Goal: Task Accomplishment & Management: Complete application form

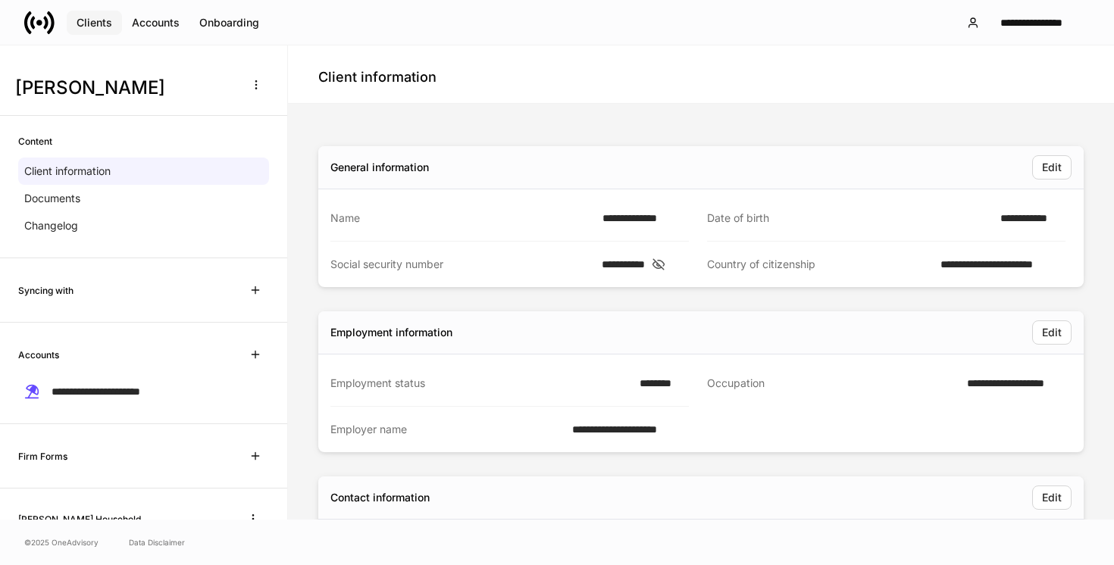
scroll to position [115, 0]
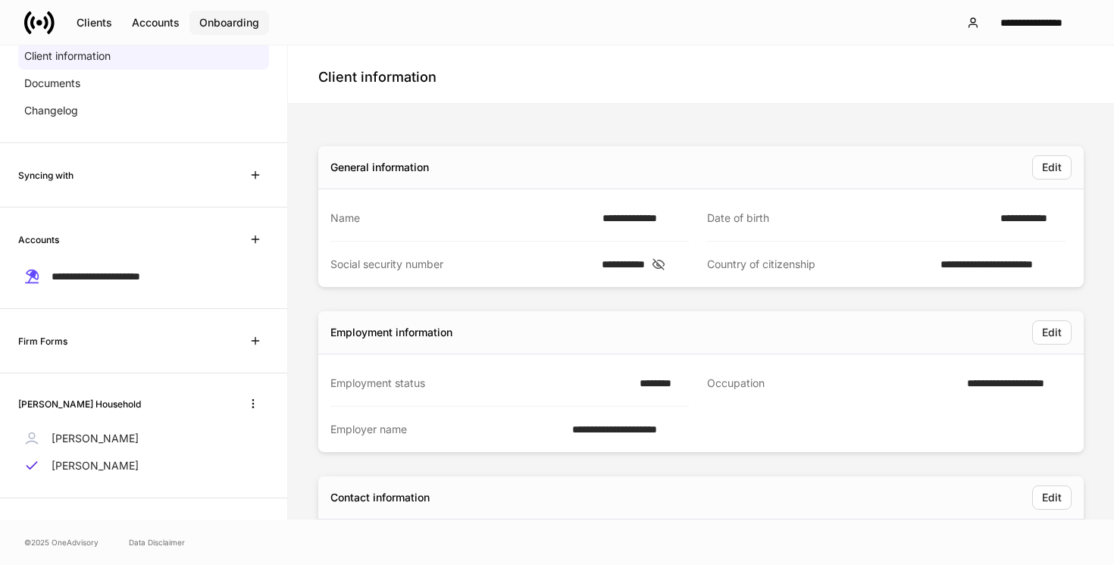
click at [257, 22] on div "Onboarding" at bounding box center [229, 22] width 60 height 11
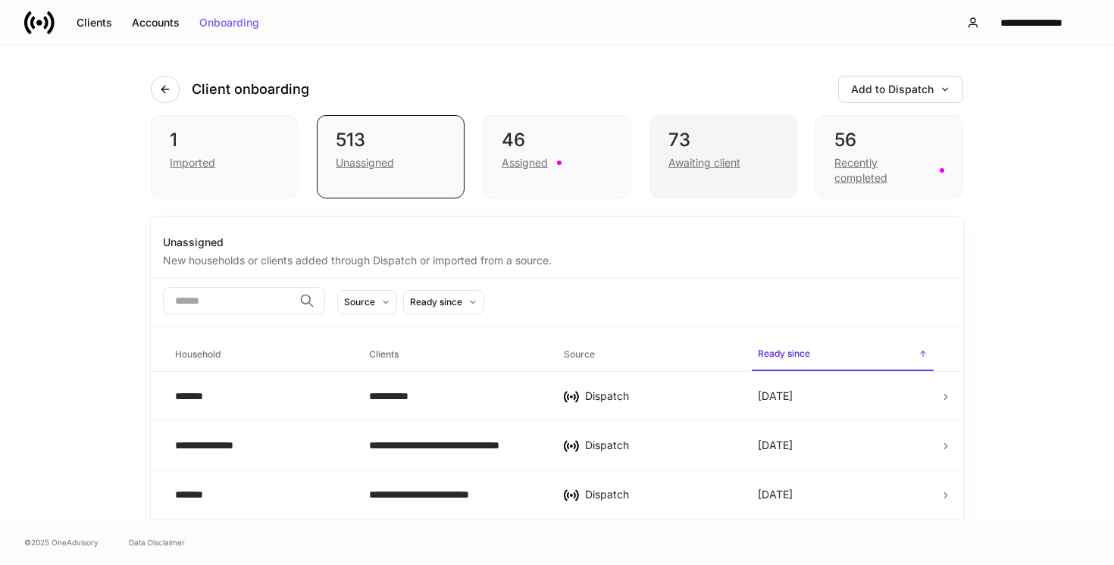
click at [720, 115] on div "73 Awaiting client" at bounding box center [723, 156] width 148 height 83
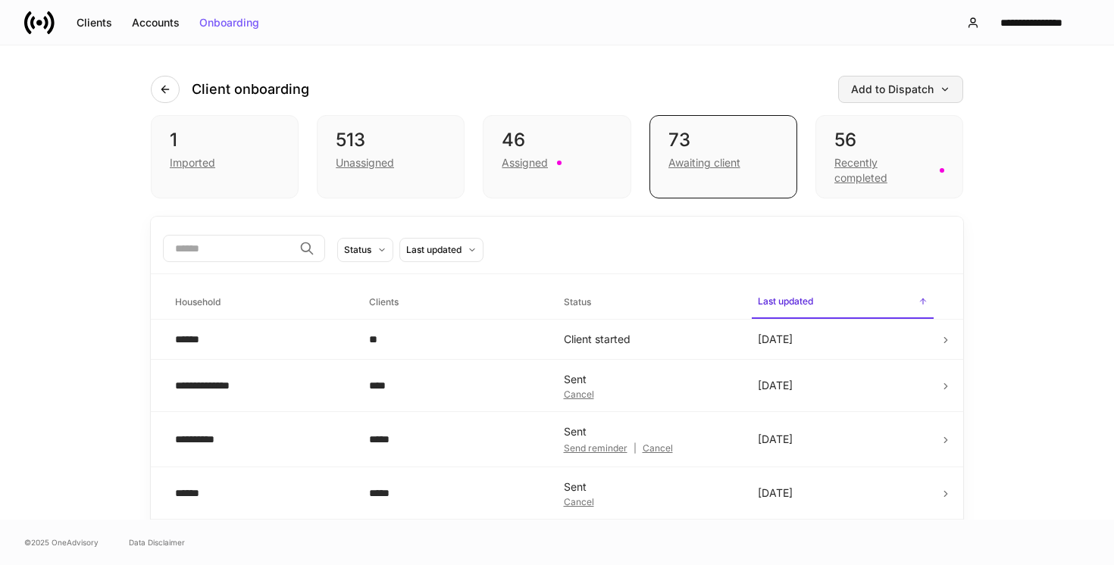
click at [921, 96] on button "Add to Dispatch" at bounding box center [900, 89] width 125 height 27
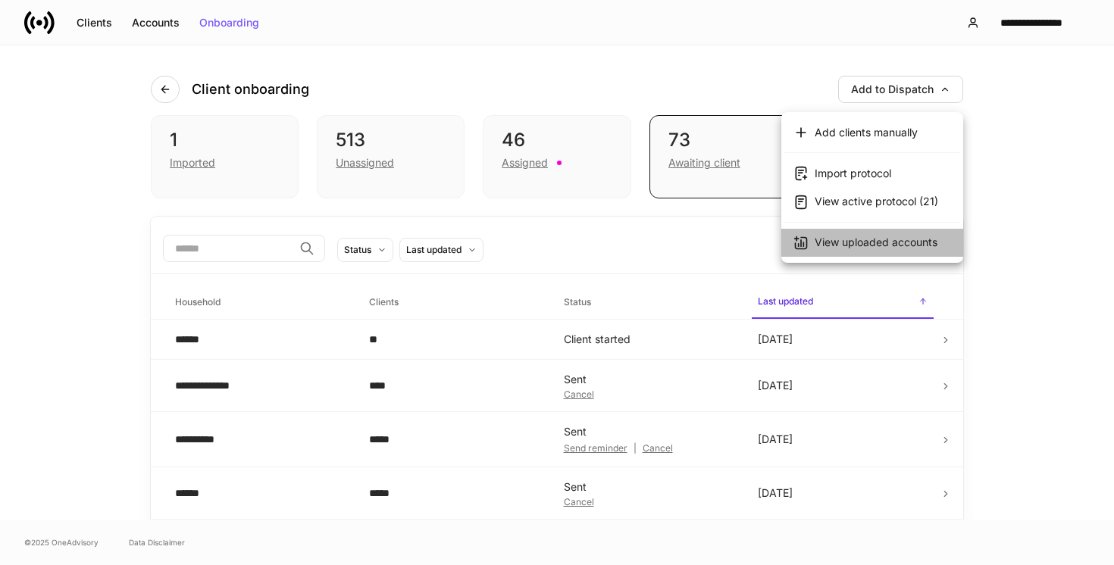
click at [821, 241] on div "View uploaded accounts" at bounding box center [875, 242] width 123 height 15
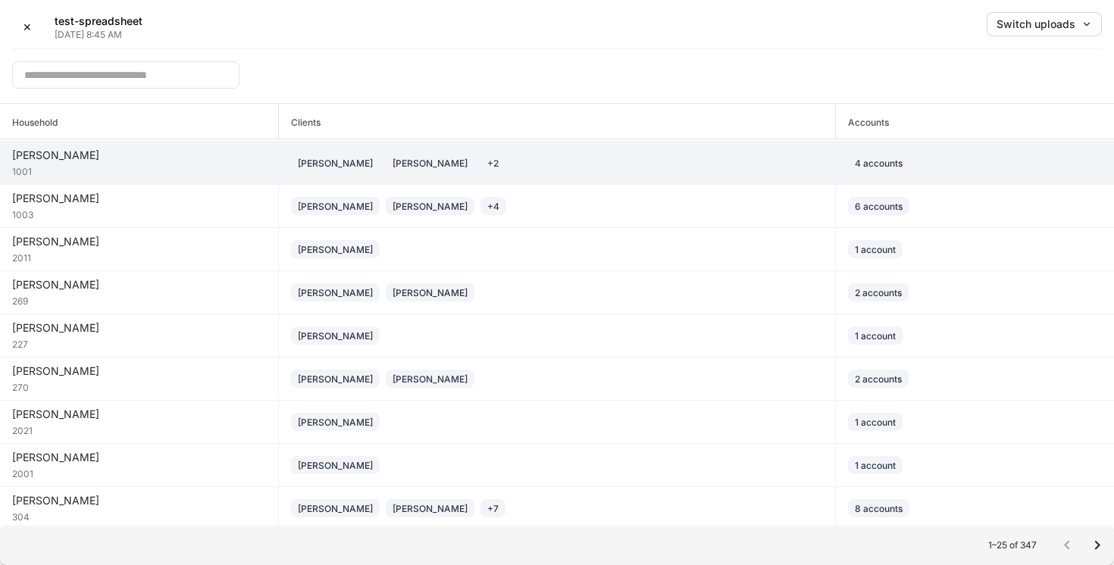
scroll to position [203, 0]
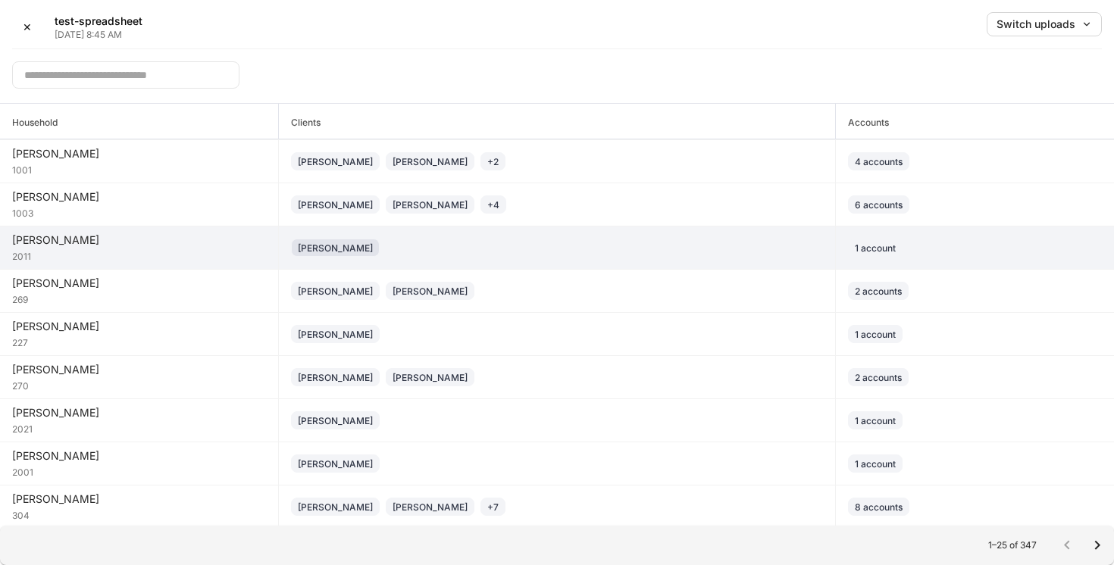
click at [352, 251] on div "[PERSON_NAME]" at bounding box center [335, 248] width 75 height 14
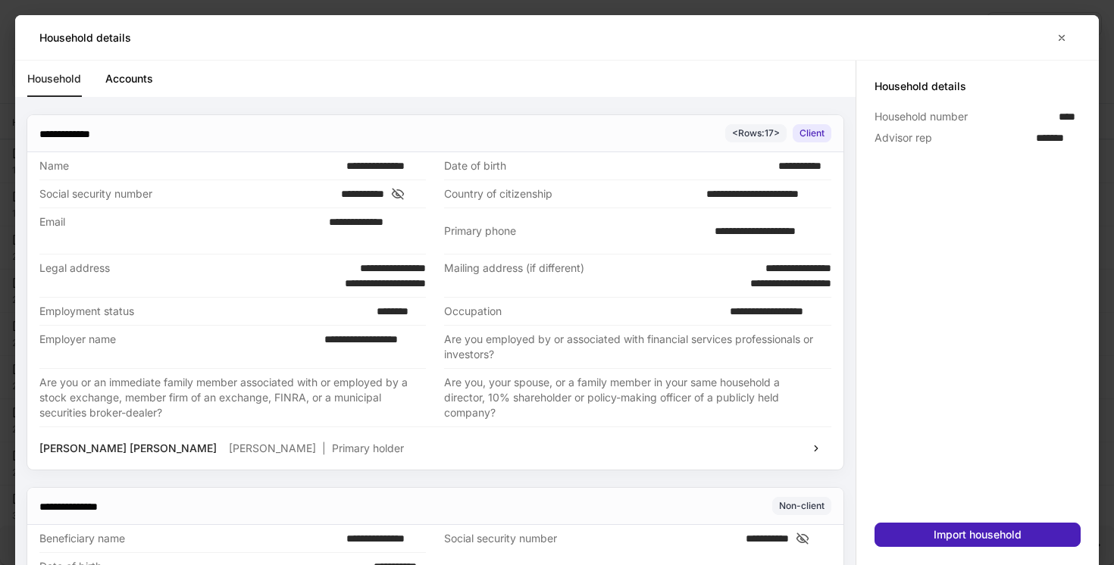
click at [996, 530] on div "Import household" at bounding box center [977, 535] width 88 height 11
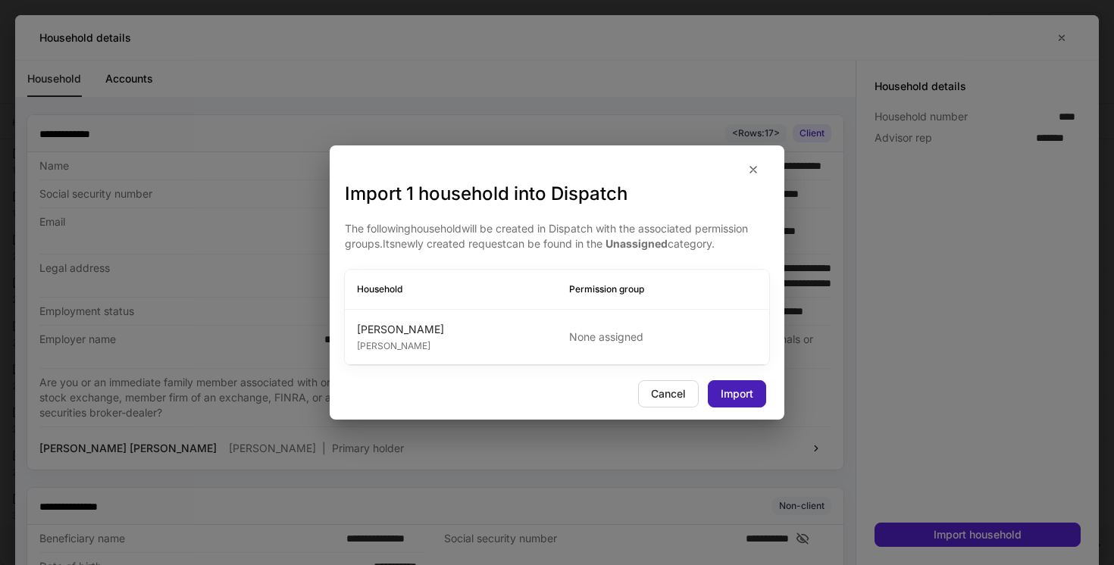
click at [733, 390] on div "Import" at bounding box center [736, 394] width 33 height 11
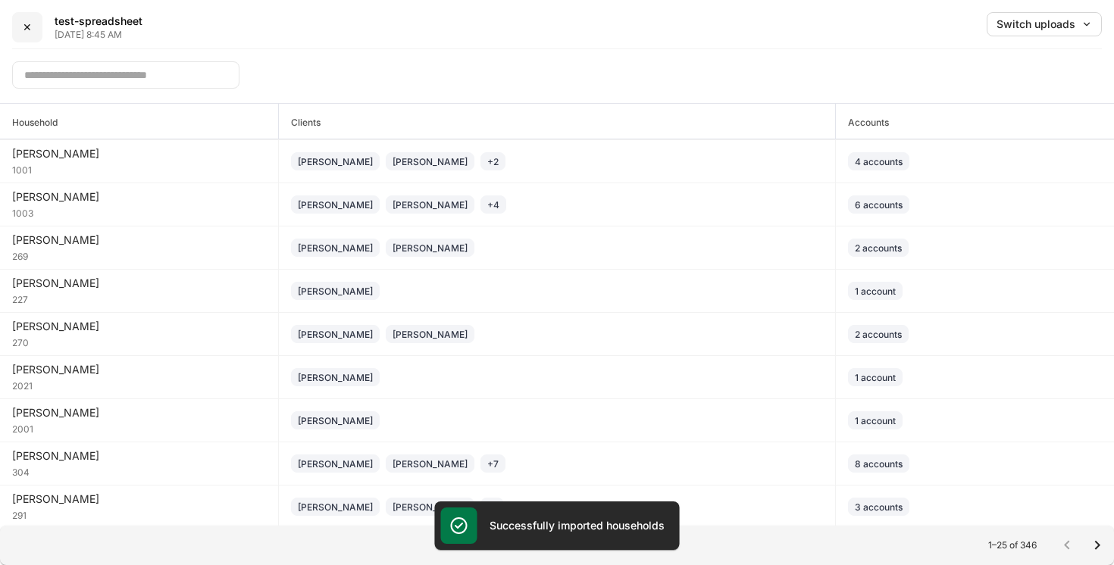
click at [30, 30] on div "✕" at bounding box center [27, 27] width 9 height 11
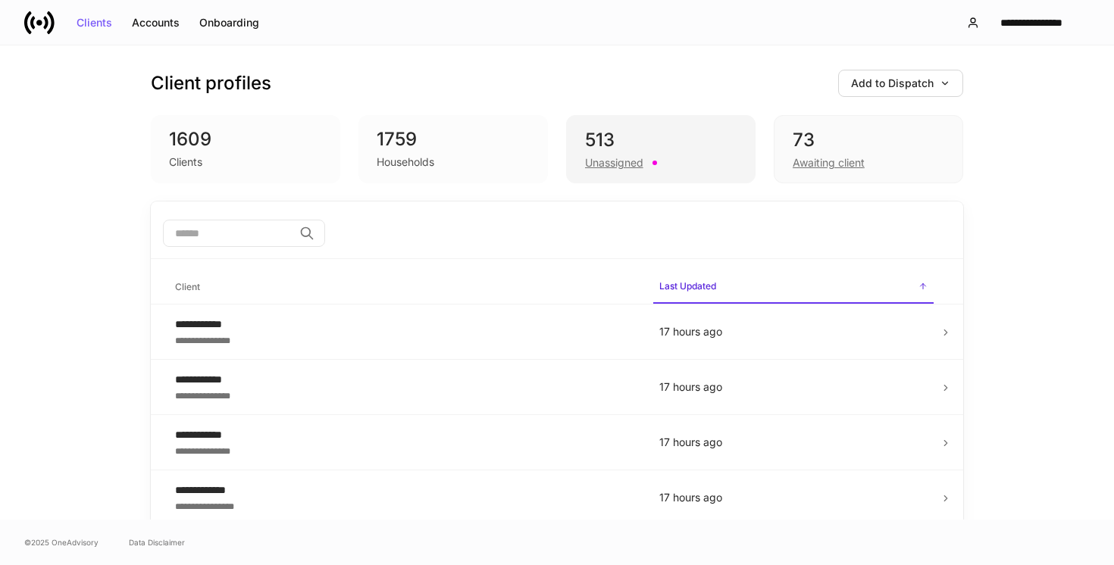
click at [659, 147] on div "513" at bounding box center [661, 140] width 152 height 24
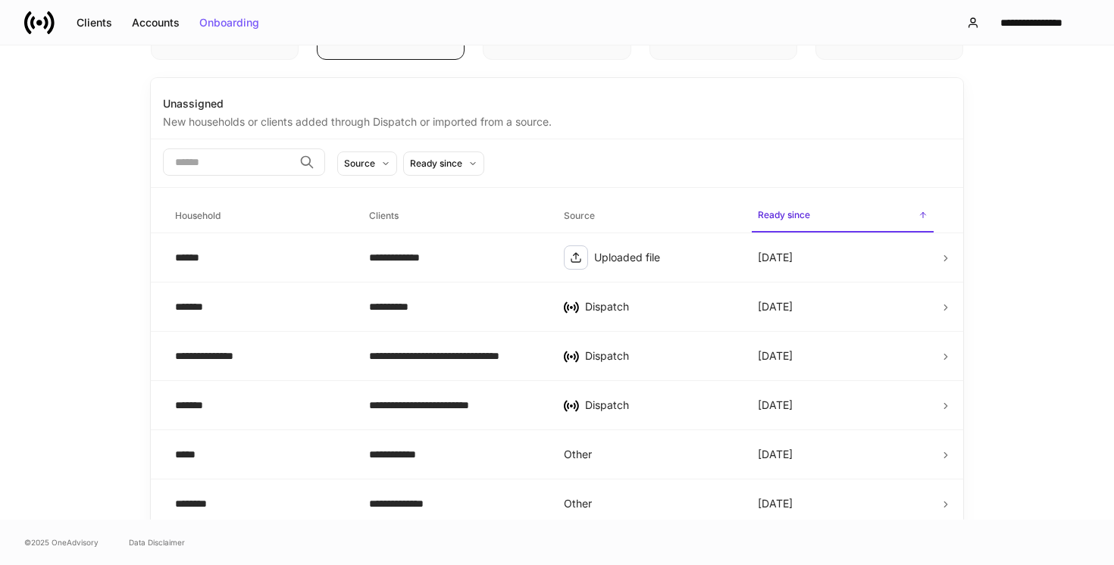
scroll to position [141, 0]
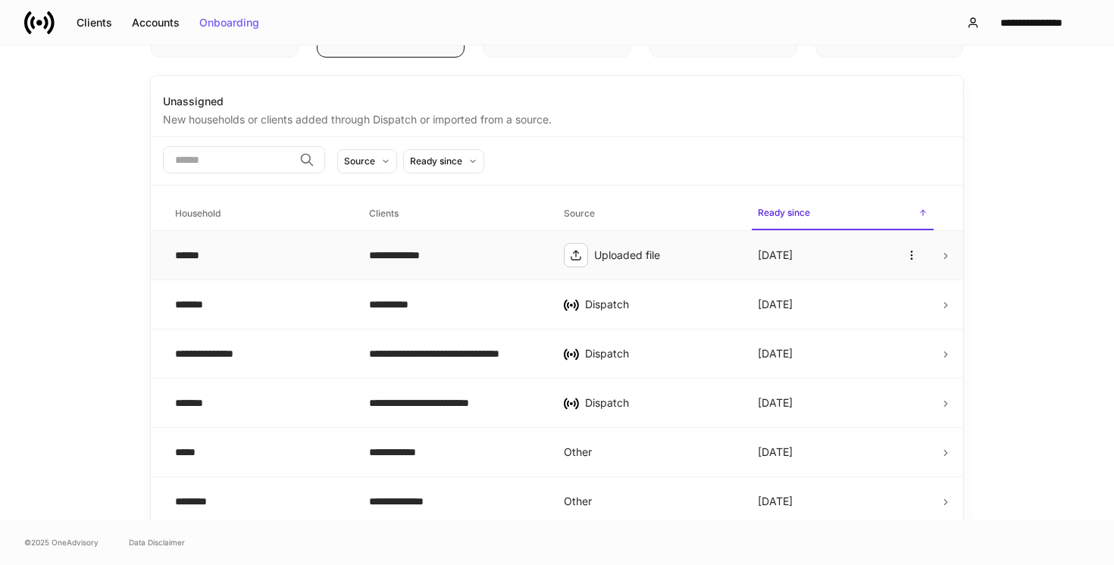
click at [497, 257] on div "**********" at bounding box center [454, 255] width 170 height 15
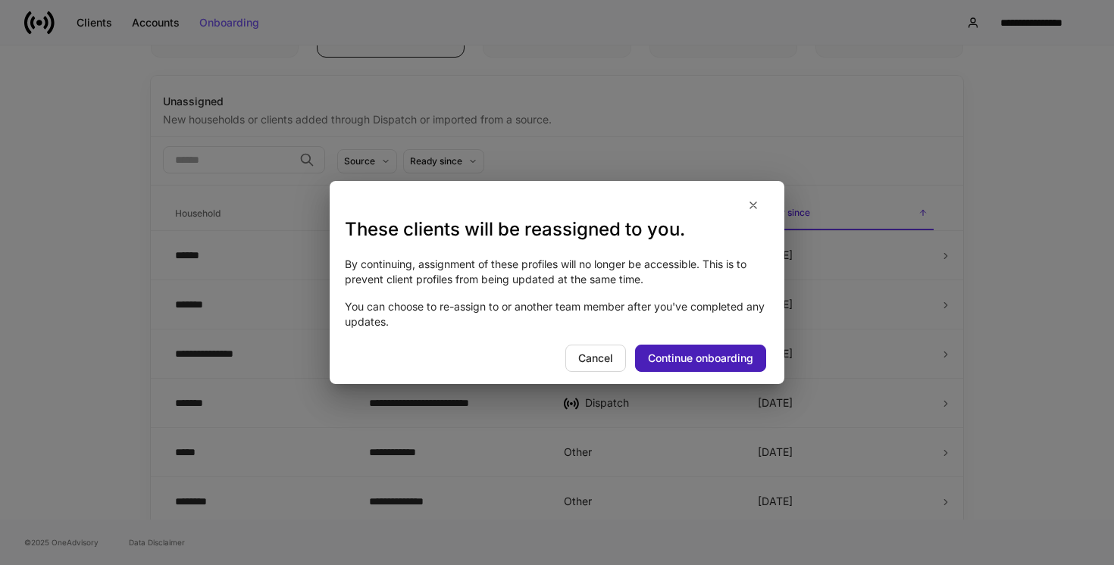
click at [701, 357] on div "Continue onboarding" at bounding box center [700, 358] width 105 height 11
